Goal: Task Accomplishment & Management: Use online tool/utility

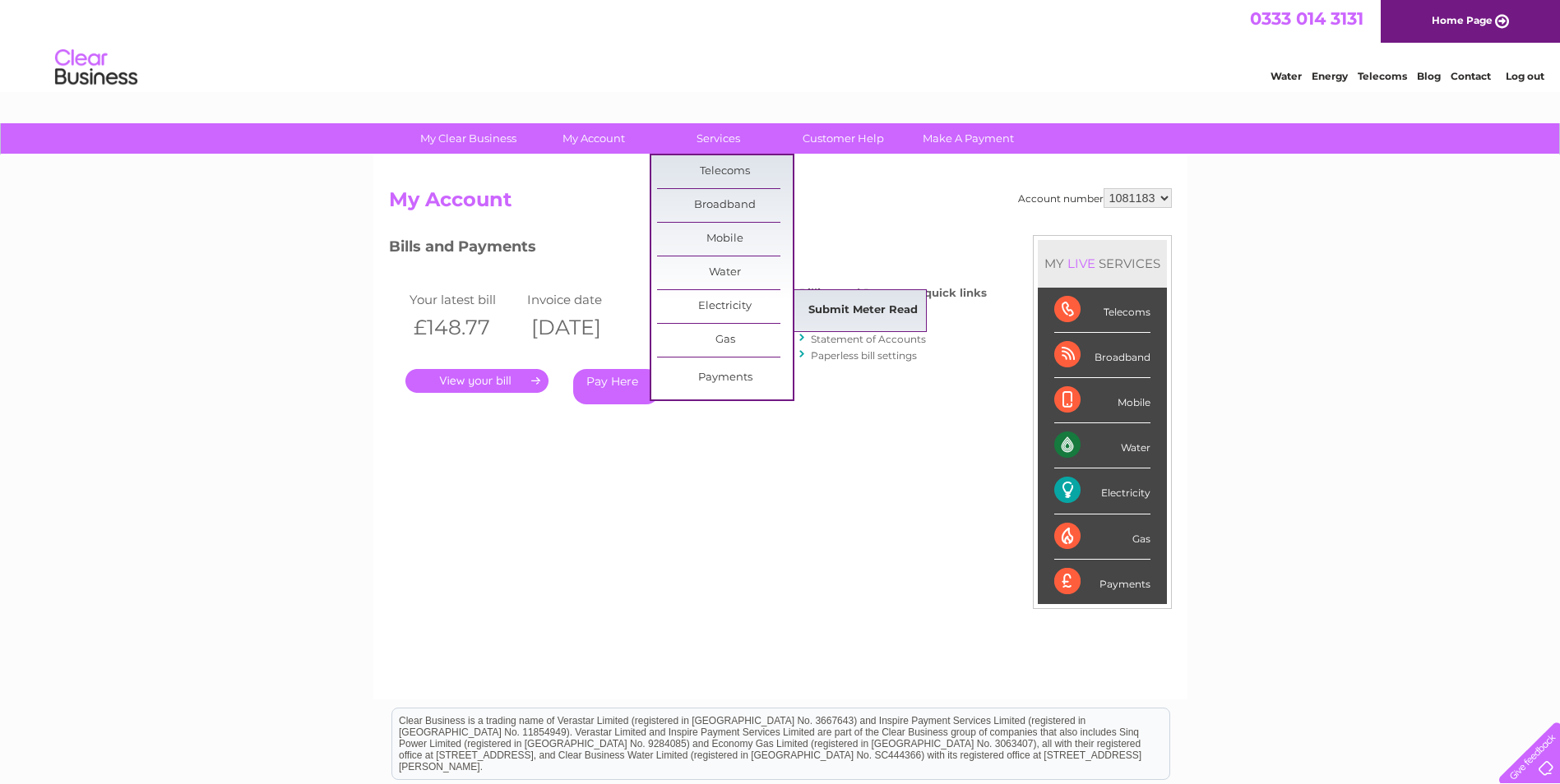
click at [871, 322] on link "Submit Meter Read" at bounding box center [863, 310] width 136 height 33
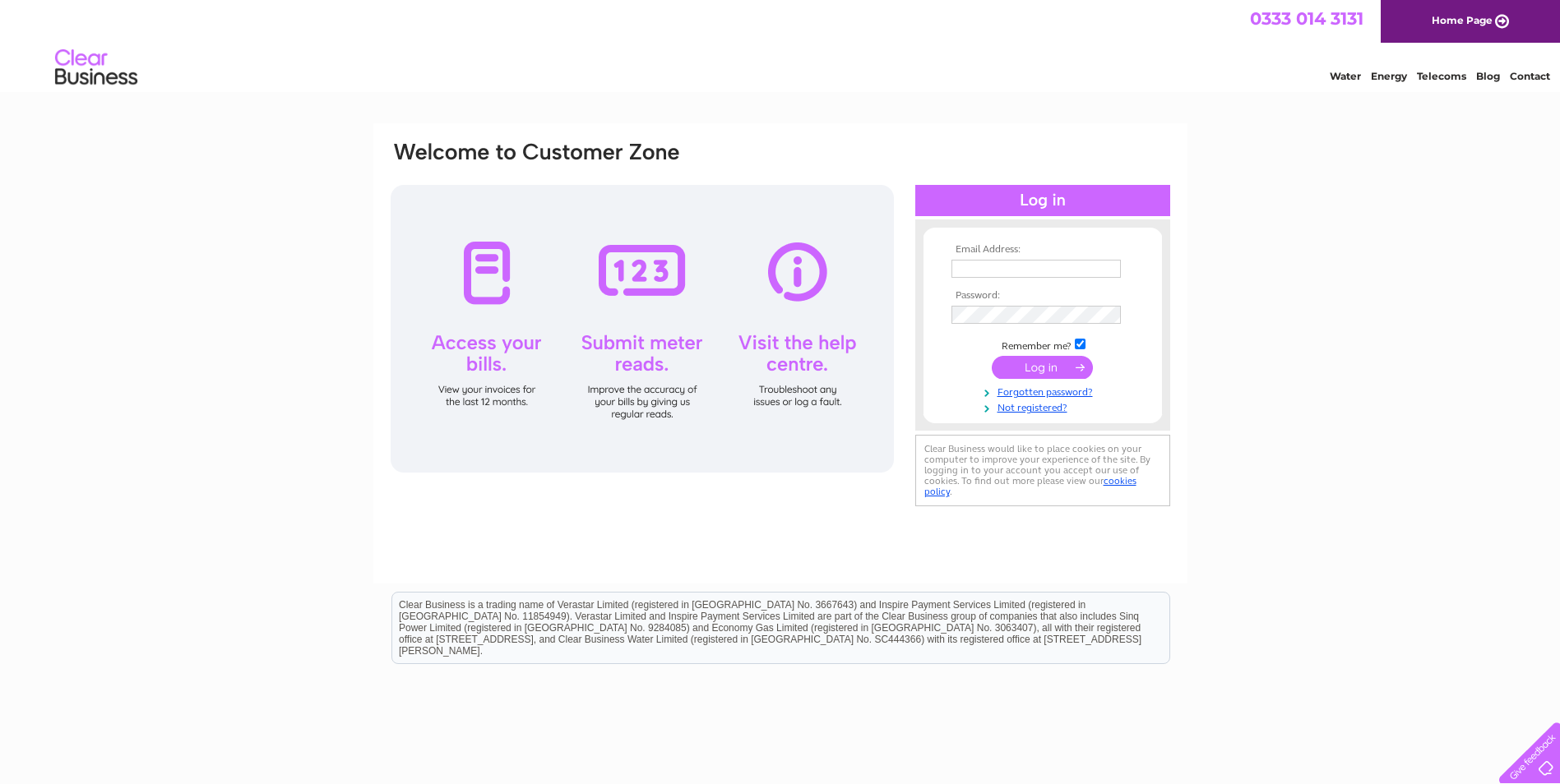
type input "westparkservicecentre@outlook.com"
click at [1045, 363] on input "submit" at bounding box center [1042, 367] width 101 height 23
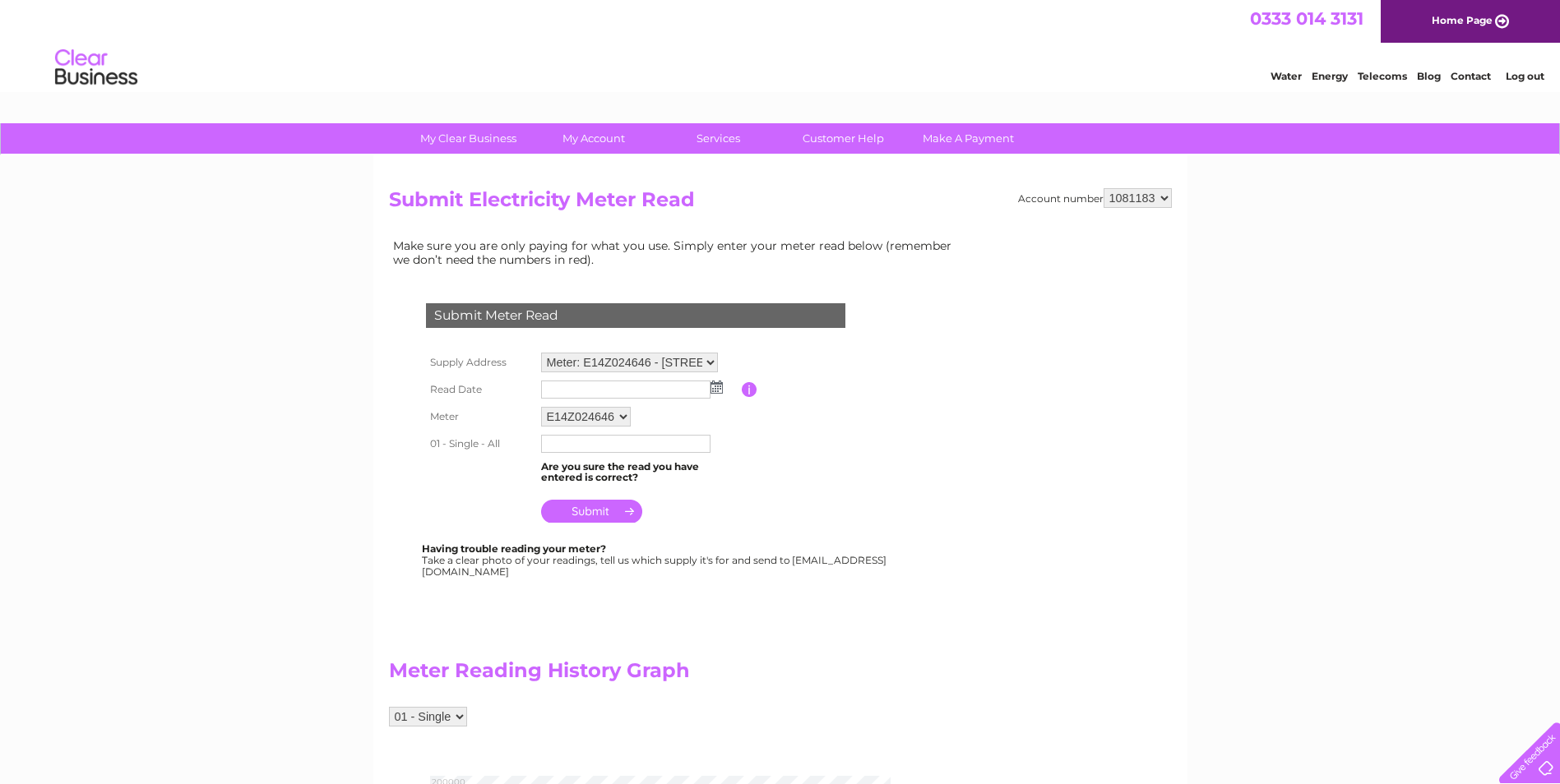
click at [716, 389] on img at bounding box center [717, 387] width 13 height 14
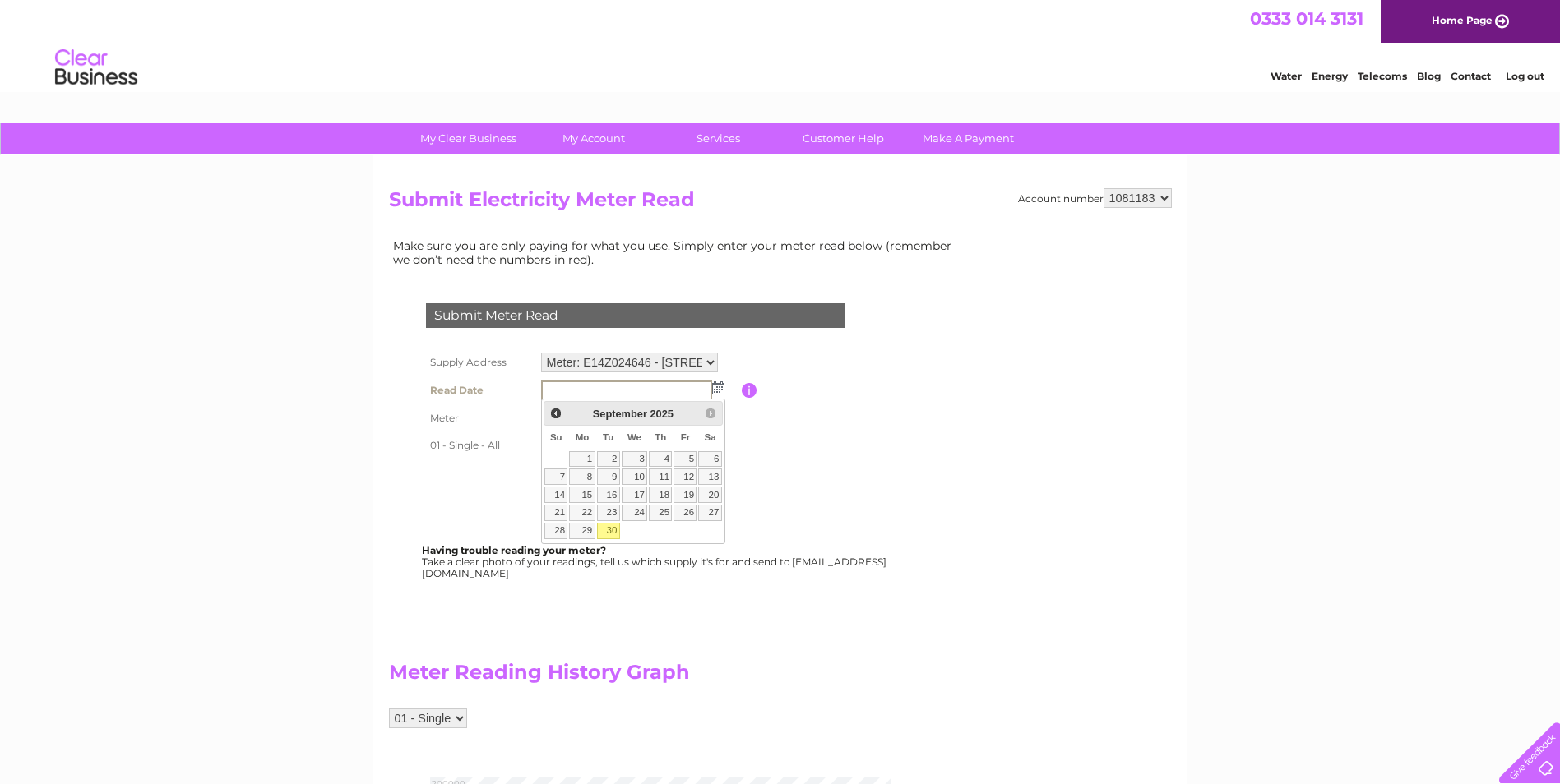
click at [617, 534] on link "30" at bounding box center [608, 531] width 23 height 16
type input "2025/09/30"
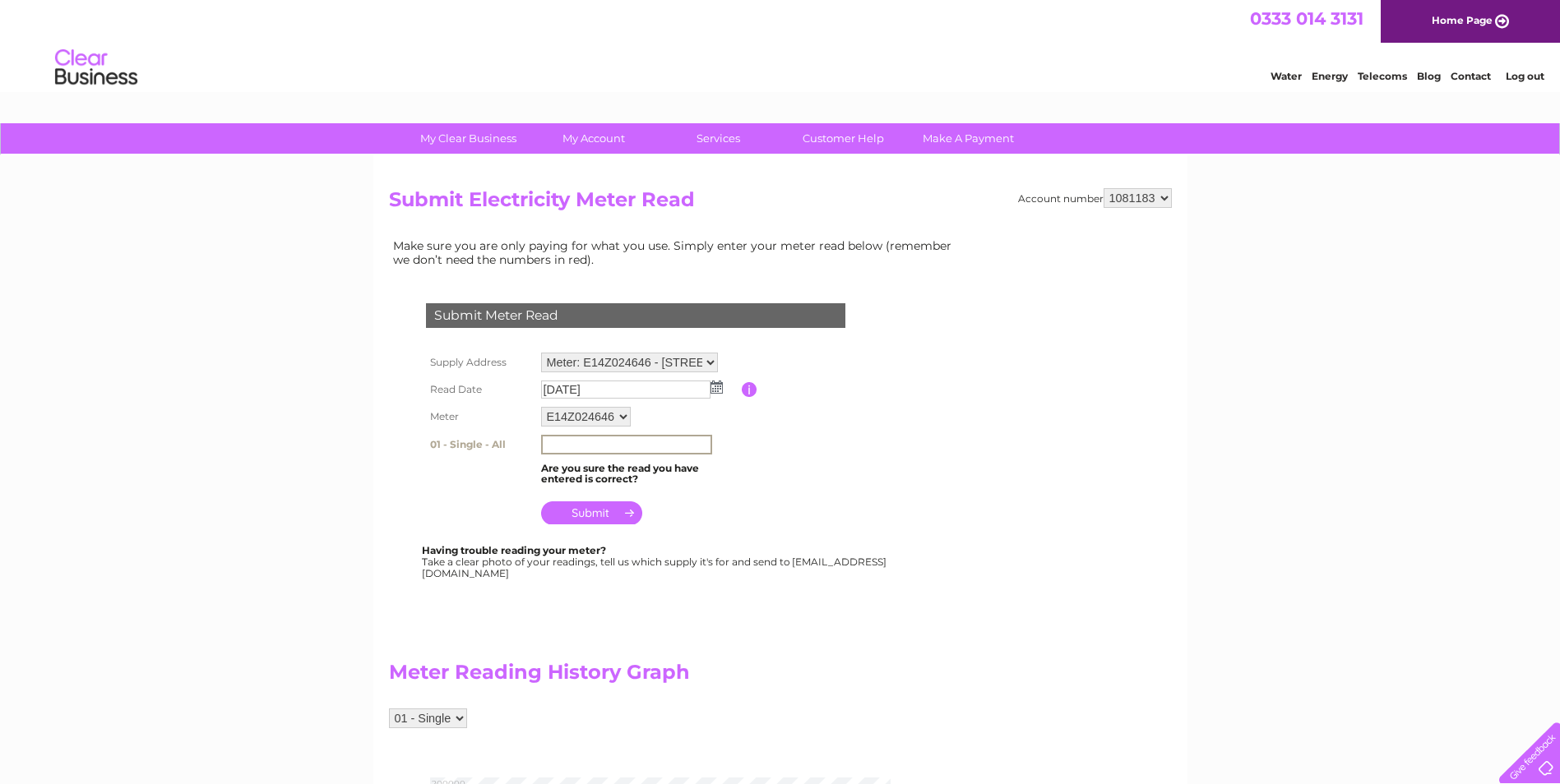
click at [630, 442] on input "text" at bounding box center [626, 445] width 171 height 20
type input "48920"
click at [587, 519] on input "submit" at bounding box center [591, 513] width 101 height 23
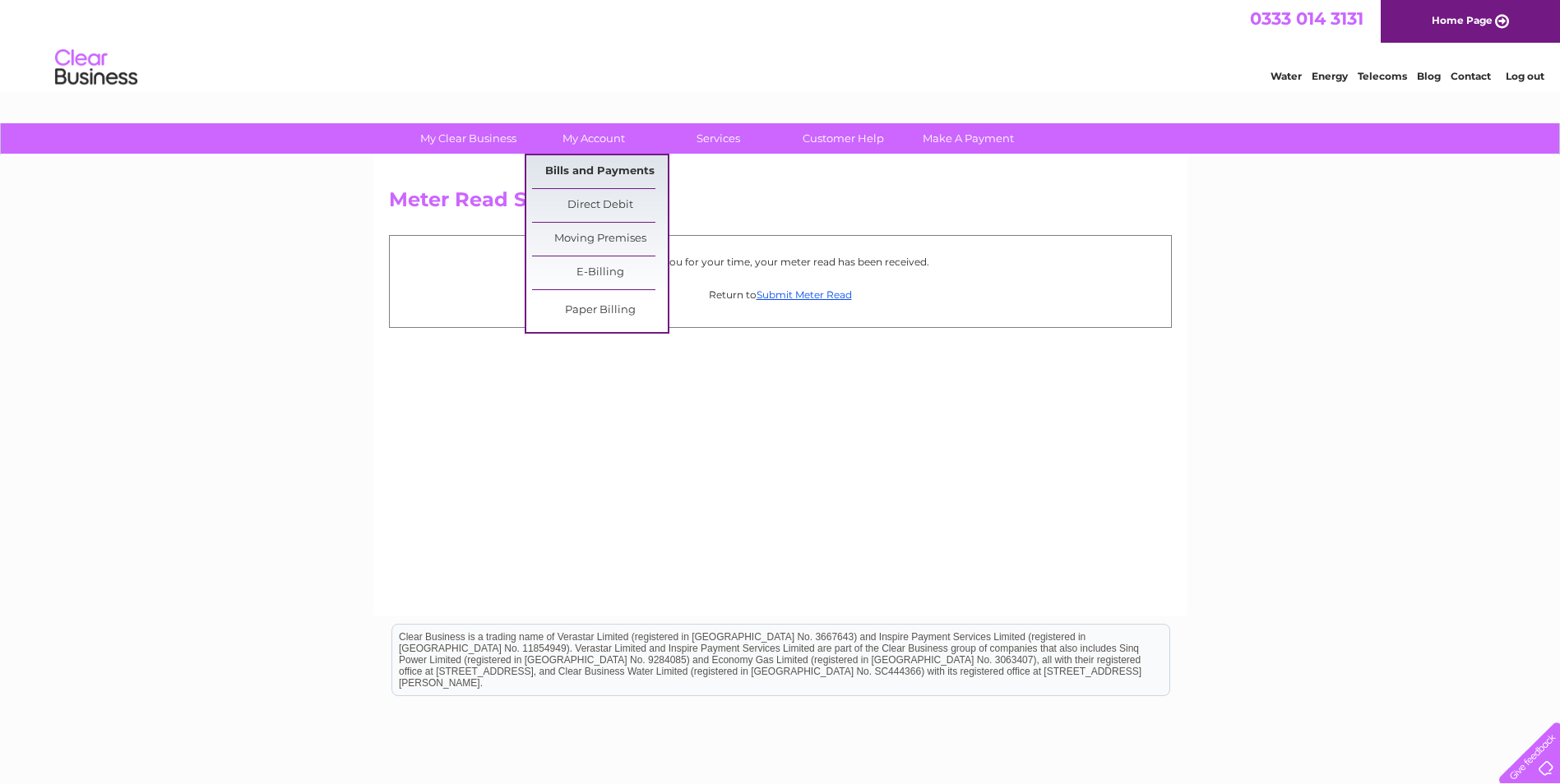
click at [591, 169] on link "Bills and Payments" at bounding box center [600, 172] width 136 height 33
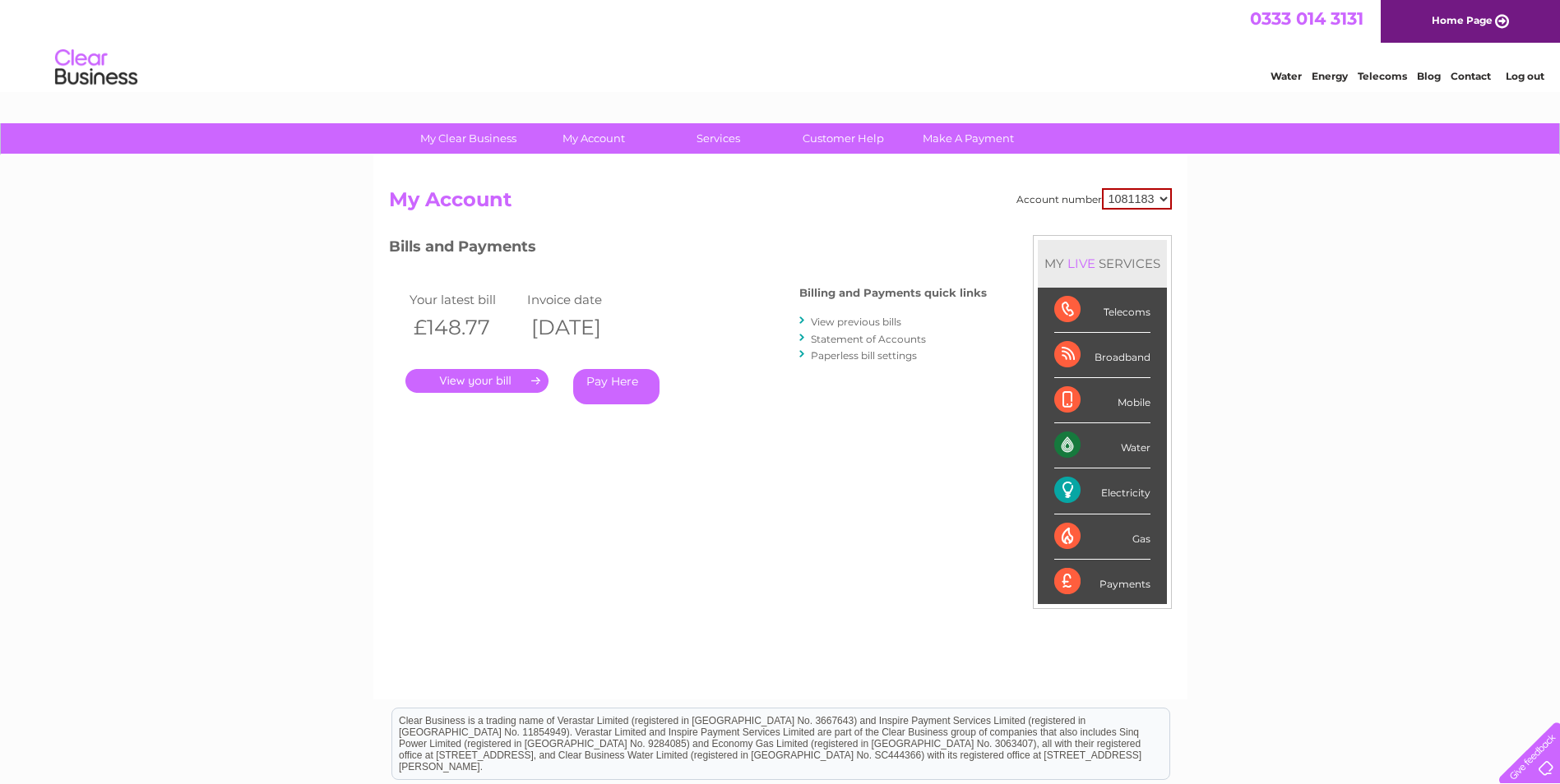
click at [484, 382] on link "." at bounding box center [477, 381] width 143 height 24
